Goal: Task Accomplishment & Management: Manage account settings

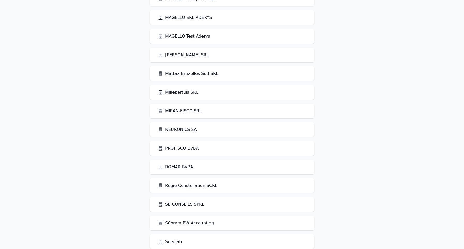
scroll to position [1048, 0]
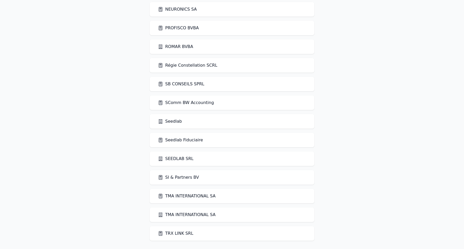
click at [181, 140] on link "Seedlab Fiduciaire" at bounding box center [180, 140] width 45 height 6
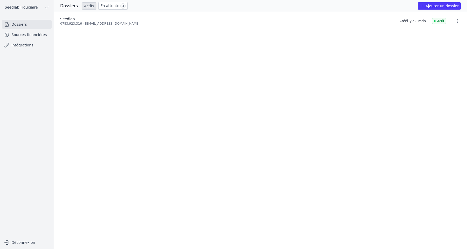
click at [26, 34] on link "Sources financières" at bounding box center [27, 34] width 50 height 9
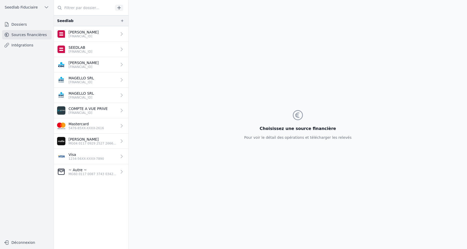
click at [109, 35] on link "[PERSON_NAME] [FINANCIAL_ID]" at bounding box center [91, 34] width 74 height 16
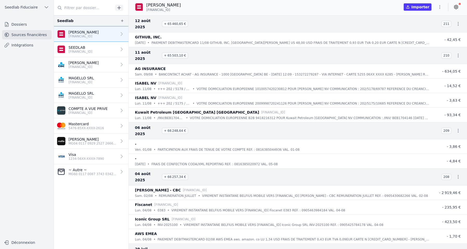
click at [455, 8] on icon at bounding box center [456, 7] width 4 height 4
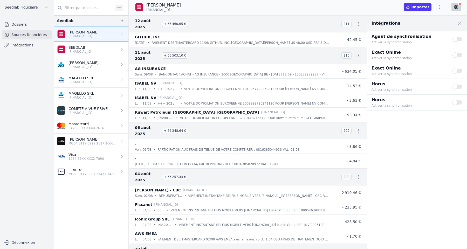
click at [459, 55] on button "Use setting" at bounding box center [457, 54] width 10 height 5
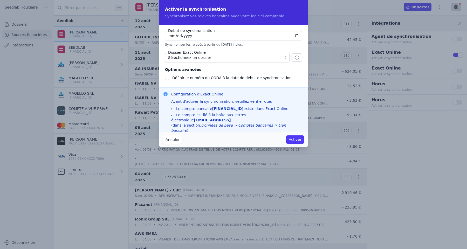
click at [173, 141] on button "Annuler" at bounding box center [172, 139] width 19 height 8
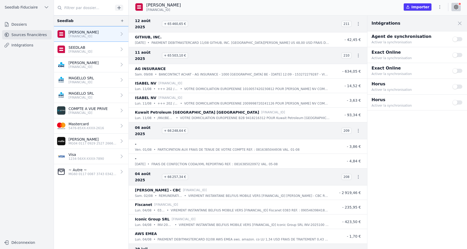
click at [88, 130] on p "5476-85XX-XXXX-2616" at bounding box center [86, 128] width 36 height 4
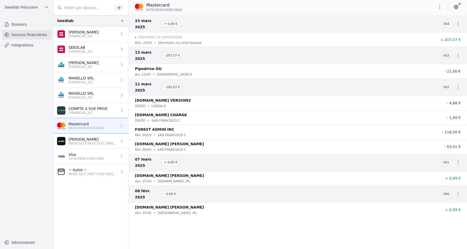
click at [103, 158] on p "1234-56XX-XXXX-7890" at bounding box center [86, 159] width 36 height 4
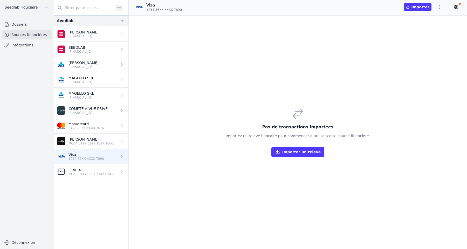
click at [80, 129] on p "5476-85XX-XXXX-2616" at bounding box center [86, 128] width 36 height 4
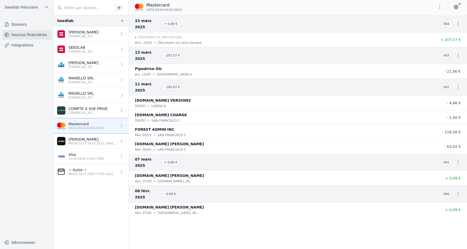
click at [456, 8] on icon at bounding box center [455, 6] width 5 height 5
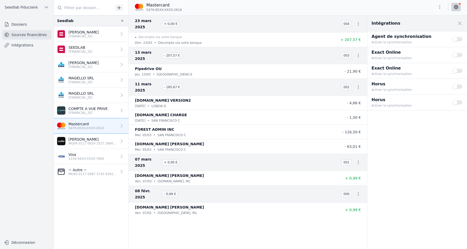
click at [91, 175] on p "MG60 0117 0087 3743 0342 8285 705" at bounding box center [92, 174] width 48 height 4
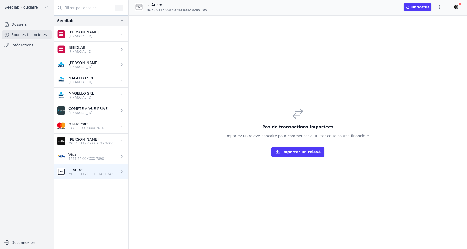
click at [457, 9] on icon at bounding box center [455, 6] width 5 height 5
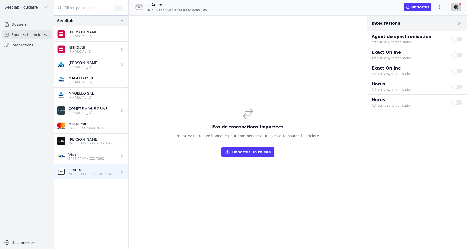
click at [457, 54] on button "Use setting" at bounding box center [457, 54] width 10 height 5
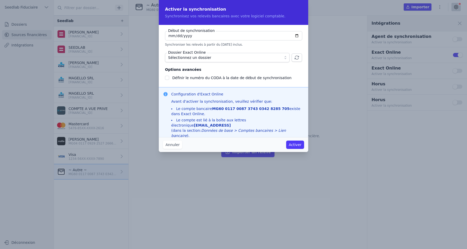
click at [235, 59] on span "Sélectionnez un dossier" at bounding box center [223, 57] width 111 height 6
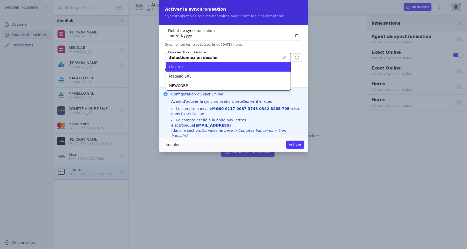
click at [229, 68] on div "Flexio 2" at bounding box center [225, 66] width 112 height 5
checkbox input "false"
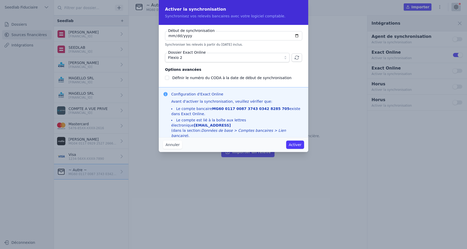
click at [295, 144] on button "Activer" at bounding box center [295, 144] width 18 height 8
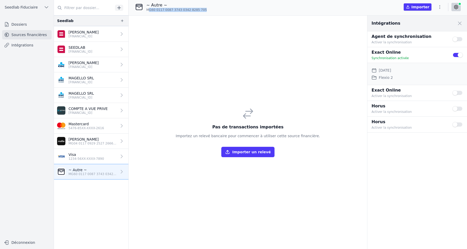
drag, startPoint x: 148, startPoint y: 10, endPoint x: 204, endPoint y: 10, distance: 56.8
click at [204, 10] on div "~ Autre ~ MG60 0117 0087 3743 0342 8285 705" at bounding box center [173, 7] width 76 height 10
drag, startPoint x: 147, startPoint y: 10, endPoint x: 196, endPoint y: 11, distance: 48.7
click at [196, 11] on span "MG60 0117 0087 3743 0342 8285 705" at bounding box center [176, 10] width 60 height 4
click at [83, 125] on p "Mastercard" at bounding box center [86, 123] width 36 height 5
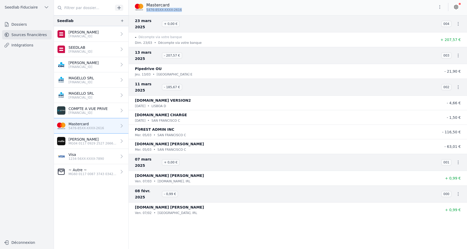
drag, startPoint x: 146, startPoint y: 10, endPoint x: 195, endPoint y: 10, distance: 49.2
click at [195, 10] on div "Mastercard 5476-85XX-XXXX-2616" at bounding box center [298, 7] width 338 height 10
click at [156, 10] on span "5476-85XX-XXXX-2616" at bounding box center [164, 10] width 36 height 4
drag, startPoint x: 146, startPoint y: 11, endPoint x: 194, endPoint y: 11, distance: 47.2
click at [194, 11] on div "Mastercard 5476-85XX-XXXX-2616" at bounding box center [298, 7] width 338 height 10
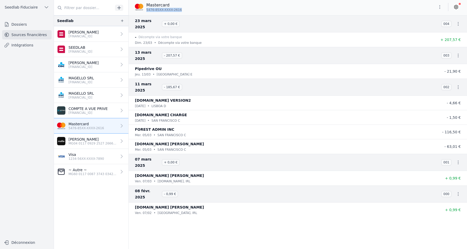
click at [90, 152] on p "Visa" at bounding box center [86, 154] width 36 height 5
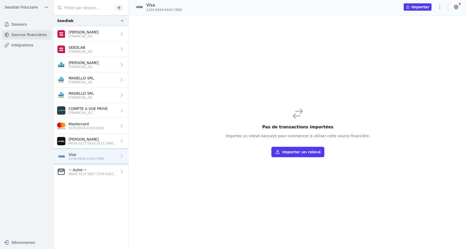
click at [106, 173] on p "MG60 0117 0087 3743 0342 8285 705" at bounding box center [92, 174] width 48 height 4
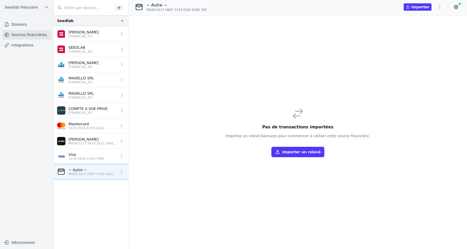
click at [455, 8] on icon at bounding box center [456, 7] width 4 height 4
